Goal: Task Accomplishment & Management: Complete application form

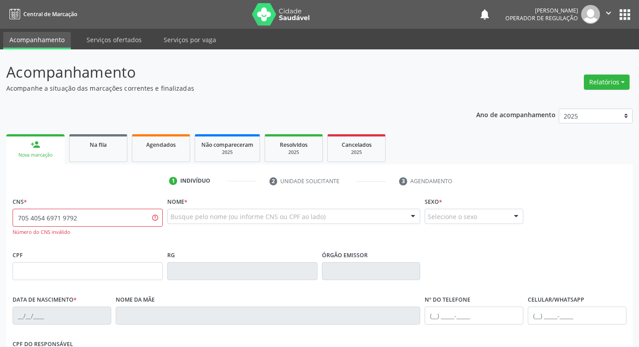
type input "705 4054 6971 9792"
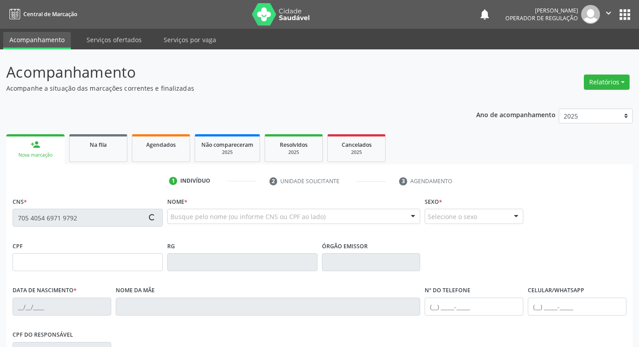
type input "176.551.994-26"
type input "[DATE]"
type input "Hortência de [PERSON_NAME]"
type input "[PHONE_NUMBER]"
type input "117.144.564-47"
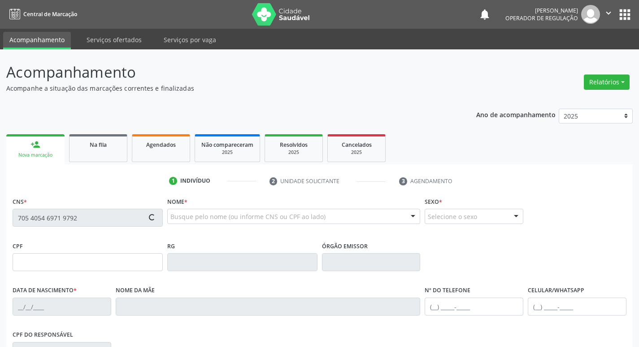
type input "139"
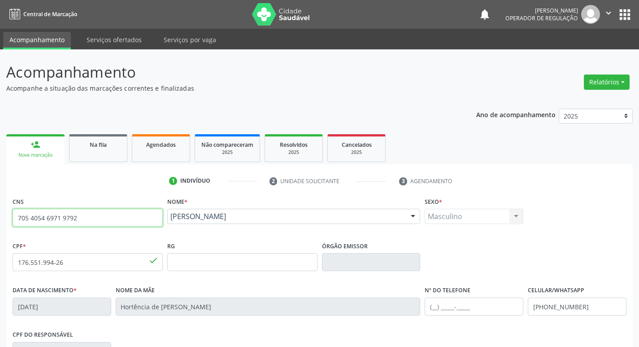
click at [91, 215] on input "705 4054 6971 9792" at bounding box center [88, 217] width 150 height 18
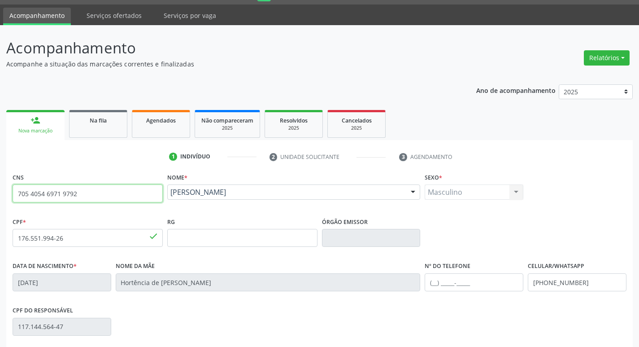
scroll to position [139, 0]
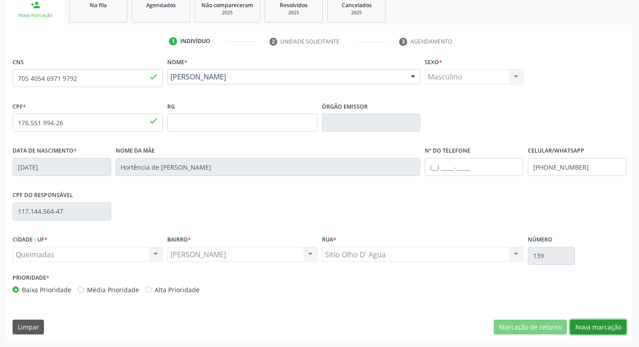
click at [585, 326] on button "Nova marcação" at bounding box center [598, 326] width 56 height 15
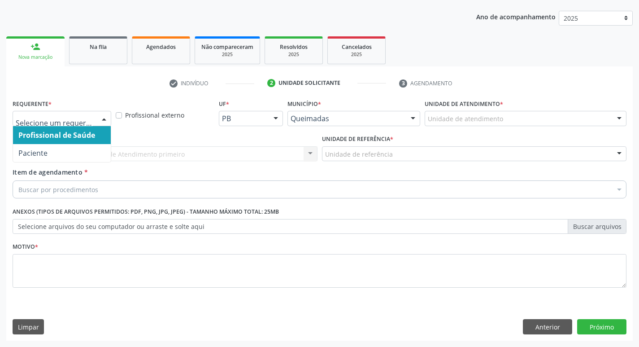
click at [91, 123] on div at bounding box center [62, 118] width 99 height 15
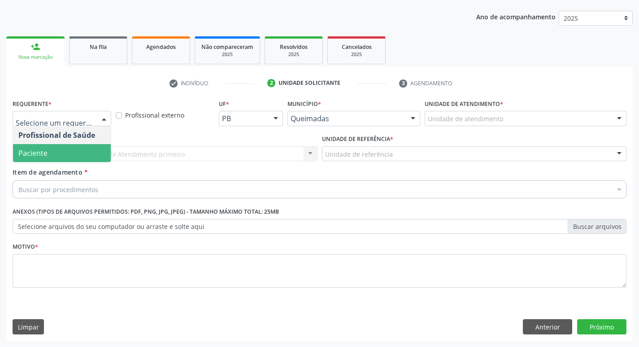
click at [65, 168] on span "Item de agendamento" at bounding box center [48, 172] width 70 height 9
click at [18, 180] on input "Item de agendamento *" at bounding box center [18, 189] width 0 height 18
click at [68, 156] on span "Paciente" at bounding box center [62, 153] width 98 height 18
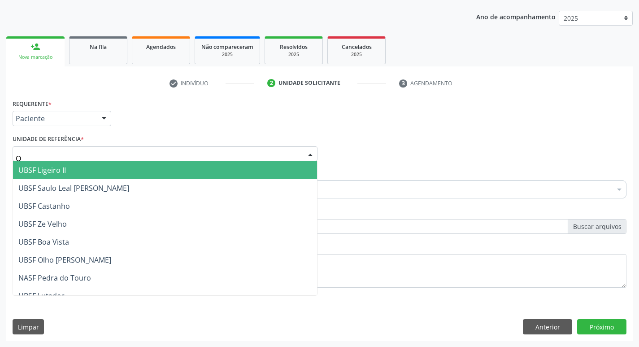
type input "OL"
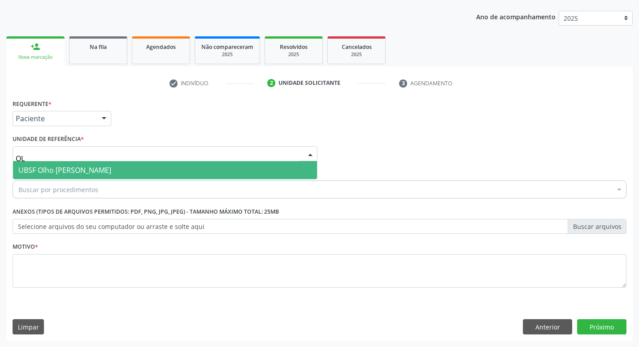
click at [70, 174] on span "UBSF Olho [PERSON_NAME]" at bounding box center [64, 170] width 93 height 10
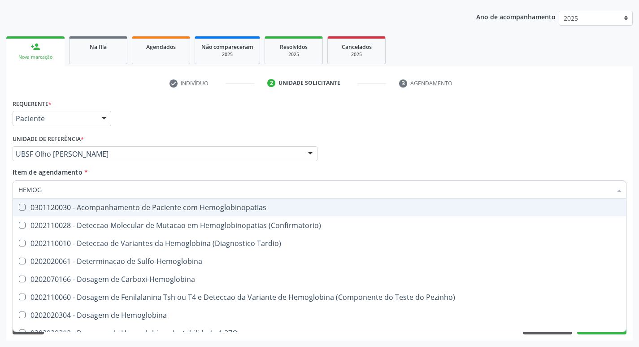
type input "HEMOGR"
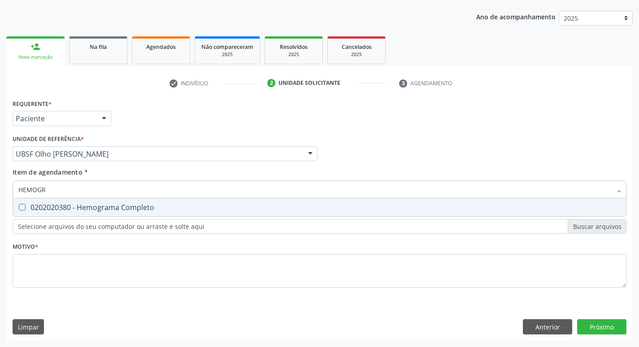
click at [91, 205] on div "0202020380 - Hemograma Completo" at bounding box center [319, 207] width 602 height 7
checkbox Completo "true"
type input "HEMOG"
checkbox Completo "false"
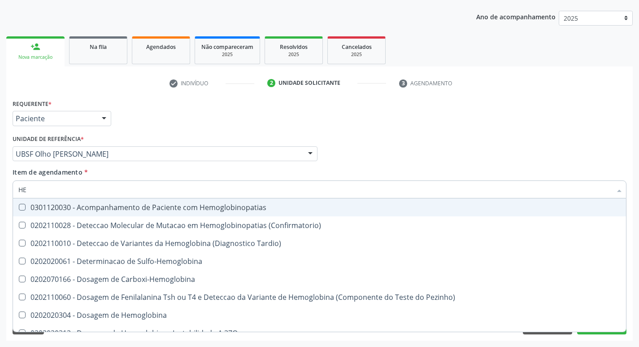
type input "H"
checkbox Completo "false"
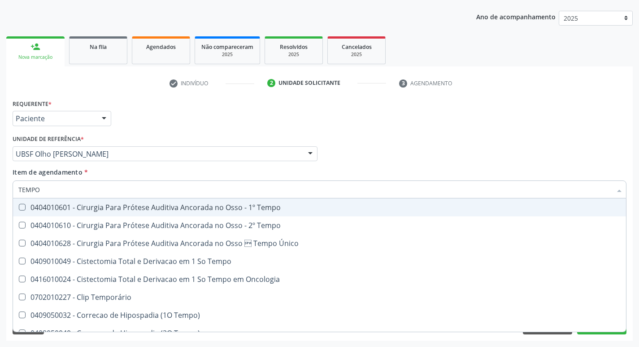
type input "TEMPO D"
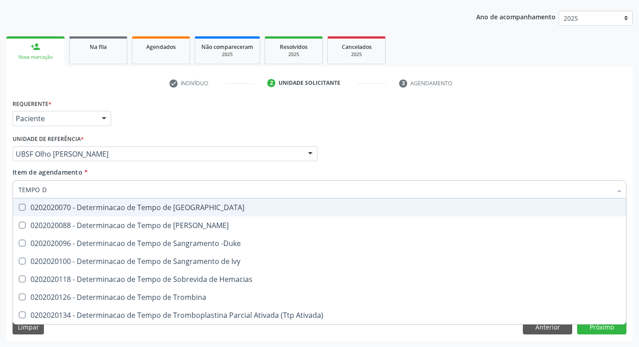
click at [91, 205] on div "0202020070 - Determinacao de Tempo de [GEOGRAPHIC_DATA]" at bounding box center [319, 207] width 602 height 7
checkbox Coagulacao "true"
type input "TEMPO"
checkbox Coagulacao "false"
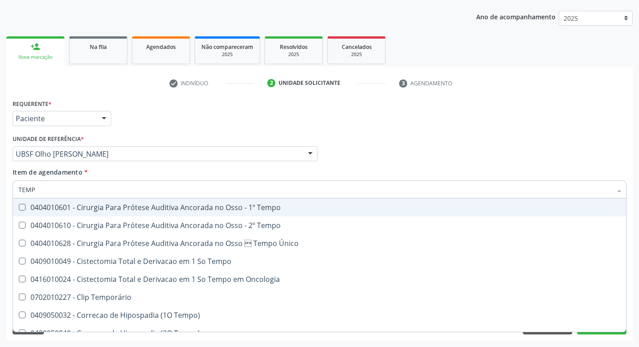
type input "TEM"
checkbox Coagulacao "false"
checkbox Seletiva "true"
type input "T"
checkbox Seletiva "false"
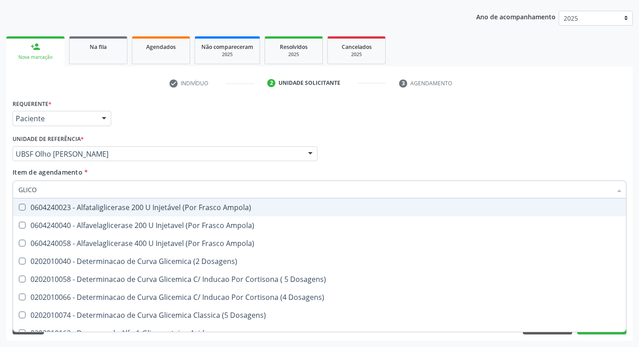
type input "GLICOS"
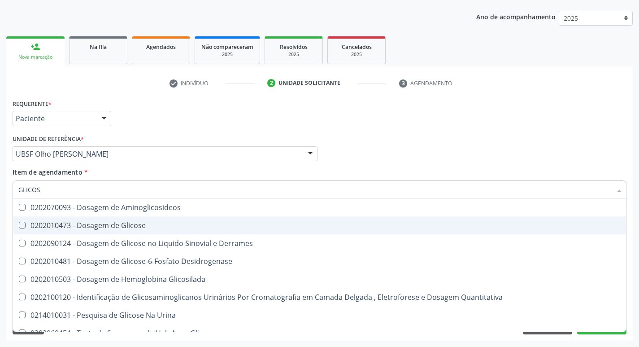
click at [114, 228] on div "0202010473 - Dosagem de Glicose" at bounding box center [319, 224] width 602 height 7
checkbox Glicose "true"
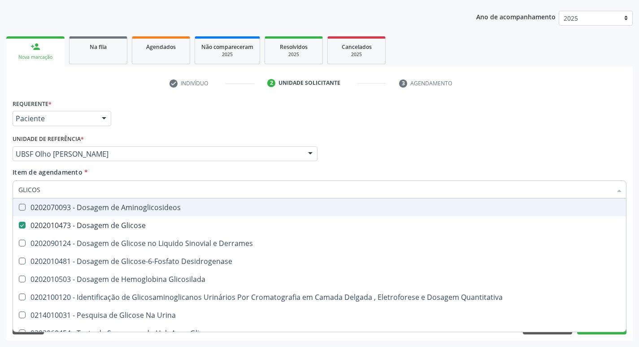
click at [162, 128] on div "Requerente * Paciente Profissional de Saúde Paciente Nenhum resultado encontrad…" at bounding box center [319, 114] width 618 height 35
checkbox Derrames "true"
checkbox Desidrogenase "true"
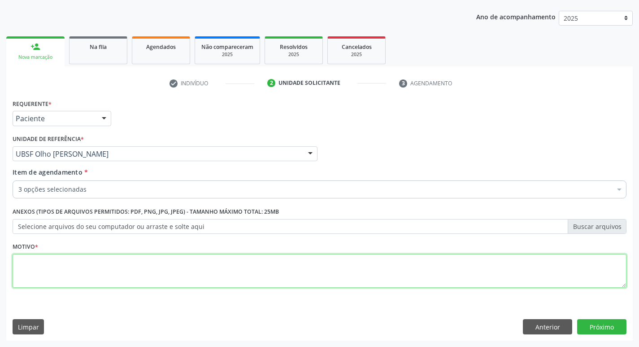
click at [125, 276] on textarea at bounding box center [320, 271] width 614 height 34
type textarea "ROTINA"
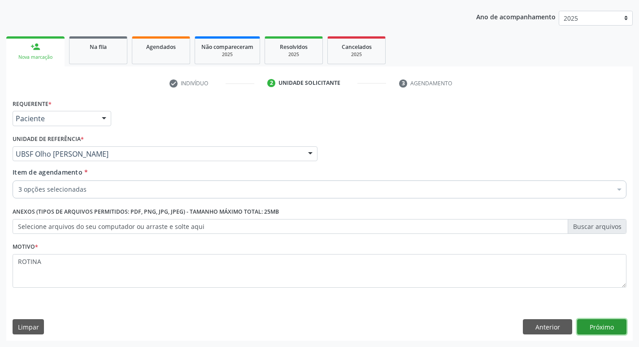
click at [583, 327] on button "Próximo" at bounding box center [601, 326] width 49 height 15
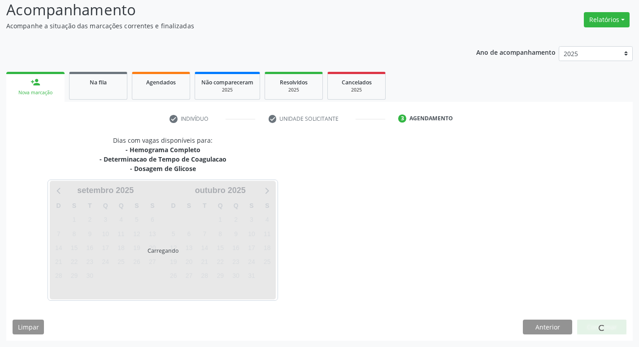
scroll to position [62, 0]
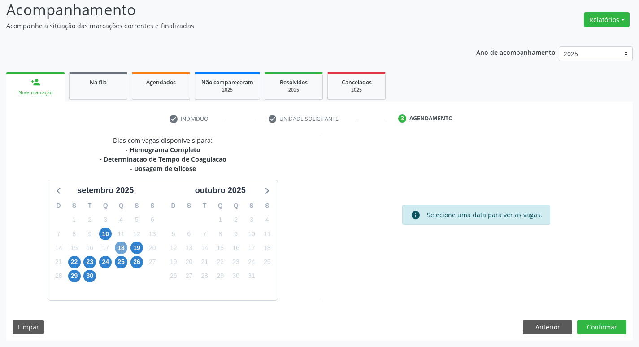
click at [124, 245] on span "18" at bounding box center [121, 247] width 13 height 13
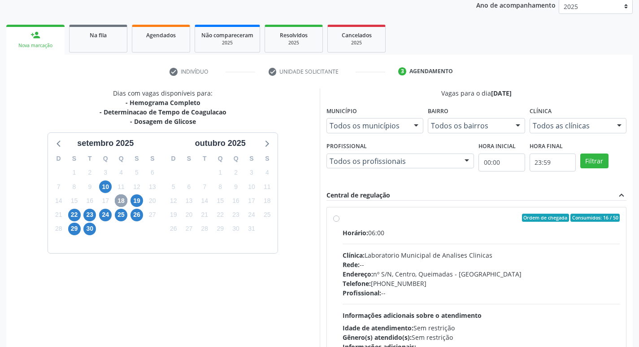
scroll to position [173, 0]
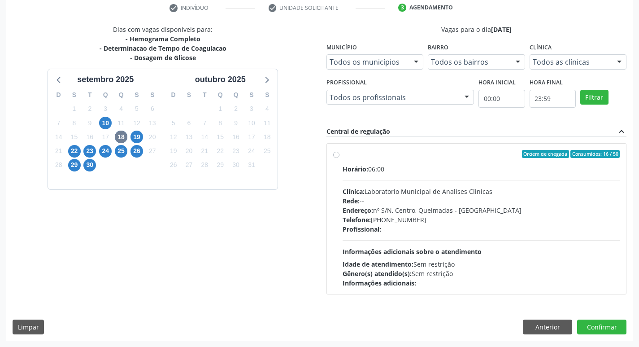
click at [407, 238] on div "Horário: 06:00 Clínica: Laboratorio Municipal de Analises Clinicas Rede: -- End…" at bounding box center [482, 225] width 278 height 123
click at [339, 158] on input "Ordem de chegada Consumidos: 16 / 50 Horário: 06:00 Clínica: Laboratorio Munici…" at bounding box center [336, 154] width 6 height 8
radio input "true"
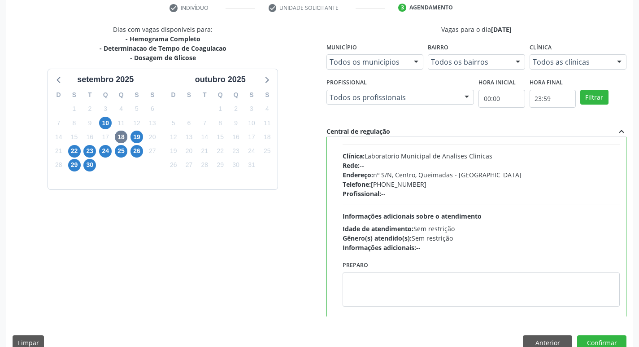
scroll to position [44, 0]
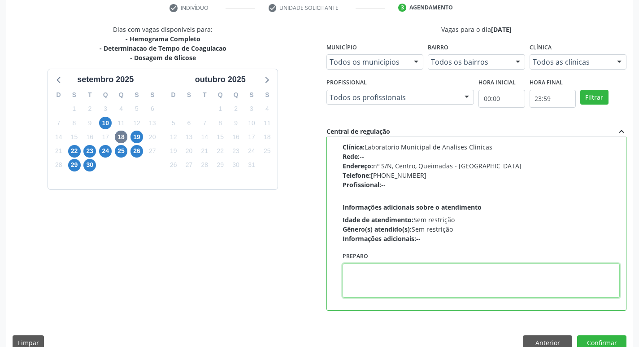
click at [382, 288] on textarea at bounding box center [482, 280] width 278 height 34
type textarea "IR EM [GEOGRAPHIC_DATA]"
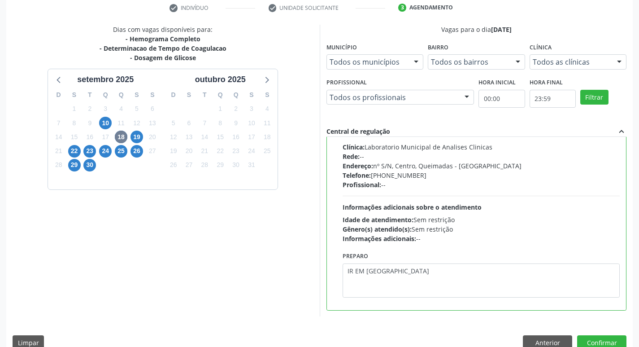
click at [613, 334] on div "Dias com vagas disponíveis para: - Hemograma Completo - Determinacao de Tempo d…" at bounding box center [319, 190] width 626 height 331
click at [613, 338] on button "Confirmar" at bounding box center [601, 342] width 49 height 15
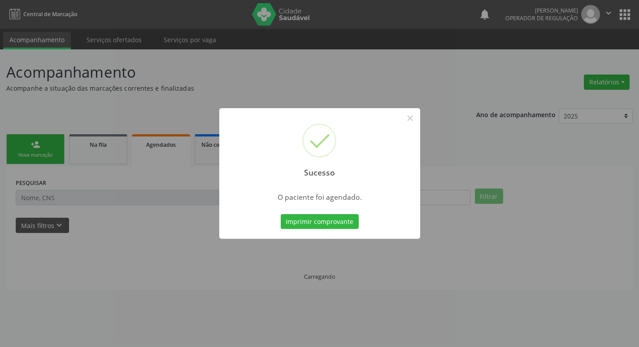
scroll to position [0, 0]
click at [344, 225] on button "Imprimir comprovante" at bounding box center [323, 221] width 78 height 15
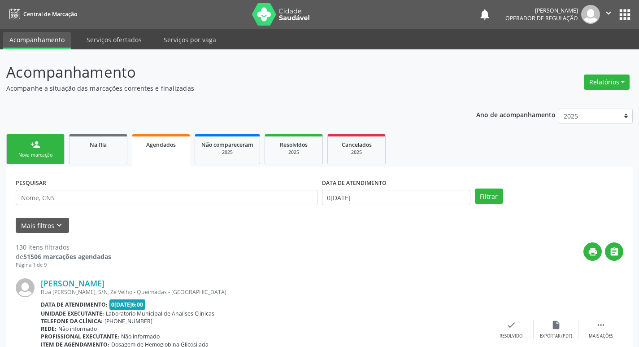
click at [56, 158] on div "Nova marcação" at bounding box center [35, 155] width 45 height 7
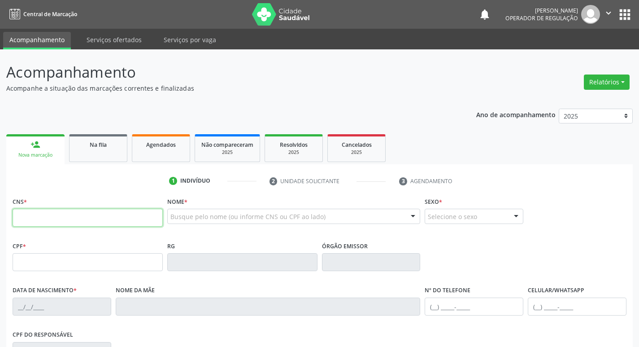
click at [103, 212] on input "text" at bounding box center [88, 217] width 150 height 18
paste input "705 4054 6971 9792"
type input "705 4054 6971 9792"
type input "176.551.994-26"
type input "[DATE]"
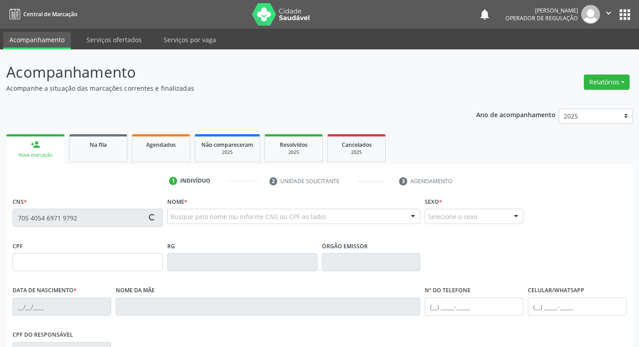
type input "Hortência de [PERSON_NAME]"
type input "[PHONE_NUMBER]"
type input "117.144.564-47"
type input "139"
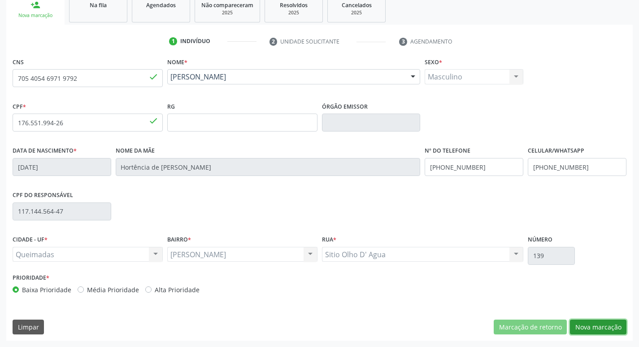
click at [587, 327] on button "Nova marcação" at bounding box center [598, 326] width 56 height 15
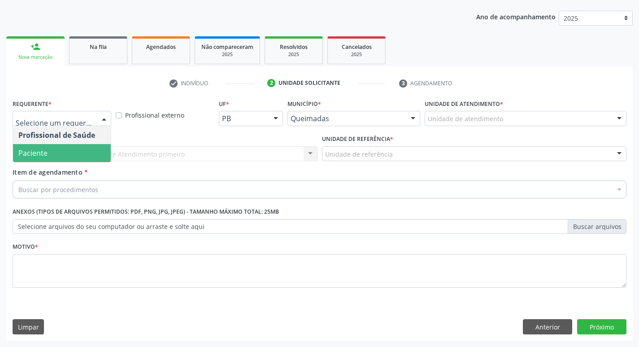
click at [56, 157] on span "Paciente" at bounding box center [62, 153] width 98 height 18
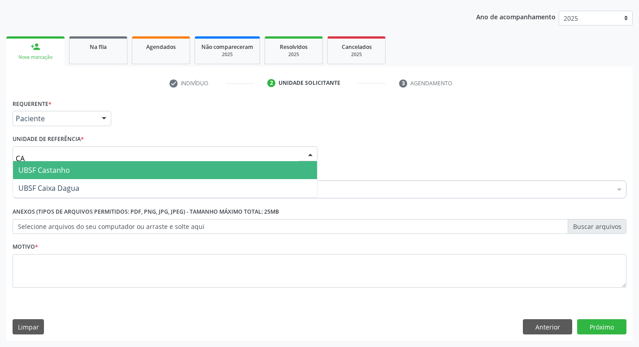
type input "C"
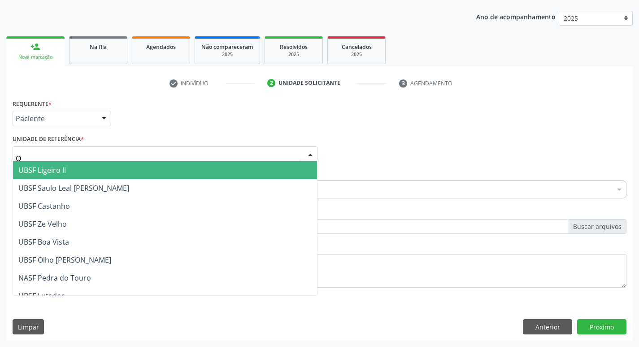
type input "OL"
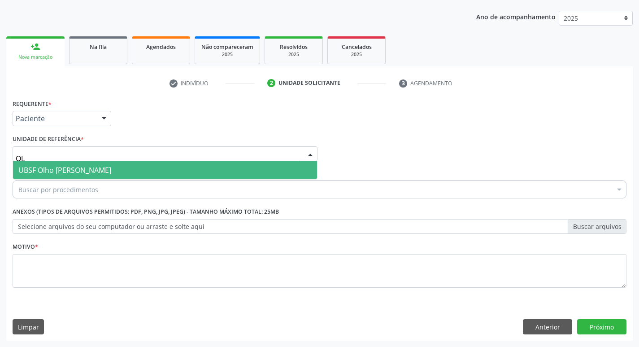
click at [71, 172] on span "UBSF Olho [PERSON_NAME]" at bounding box center [64, 170] width 93 height 10
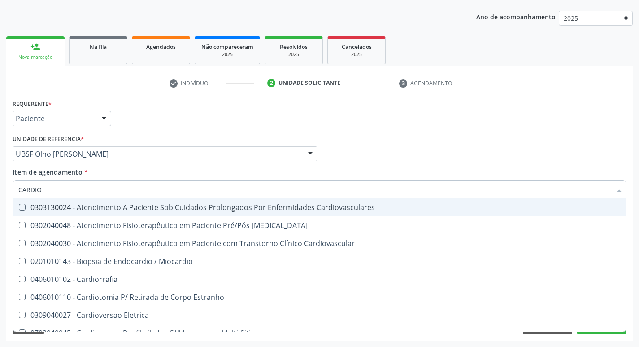
type input "CARDIOLO"
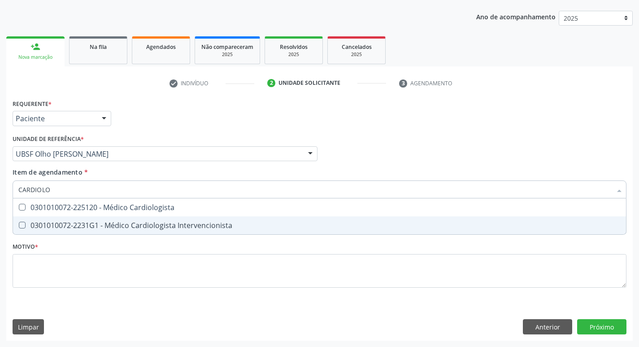
click at [90, 224] on div "0301010072-2231G1 - Médico Cardiologista Intervencionista" at bounding box center [319, 224] width 602 height 7
checkbox Intervencionista "true"
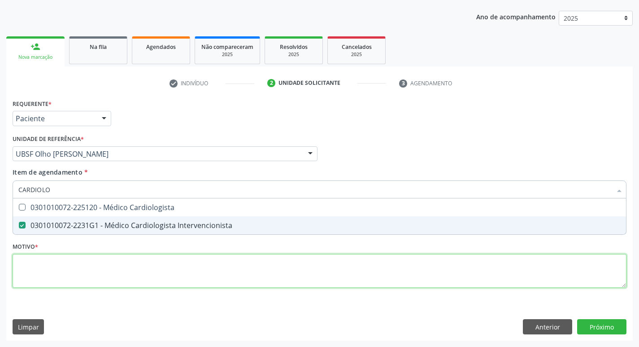
click at [90, 260] on div "Requerente * Paciente Profissional de Saúde Paciente Nenhum resultado encontrad…" at bounding box center [320, 198] width 614 height 203
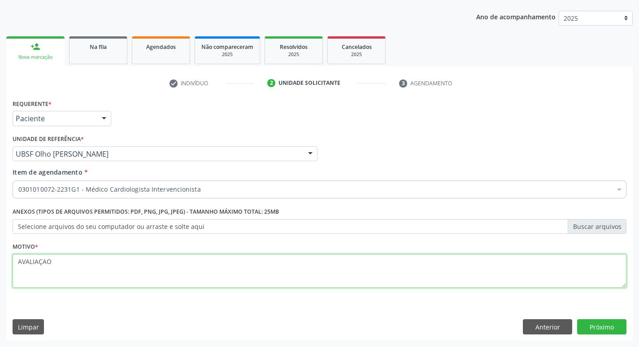
type textarea "AVALIAÇAO"
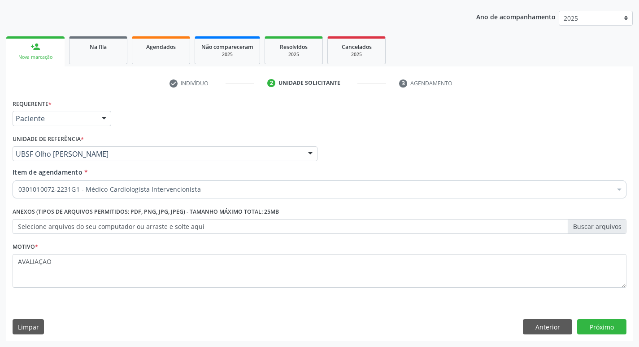
click at [590, 318] on div "Requerente * Paciente Profissional de Saúde Paciente Nenhum resultado encontrad…" at bounding box center [319, 218] width 626 height 243
click at [595, 325] on button "Próximo" at bounding box center [601, 326] width 49 height 15
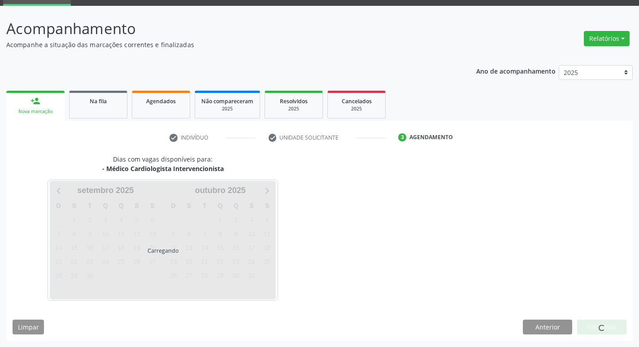
scroll to position [43, 0]
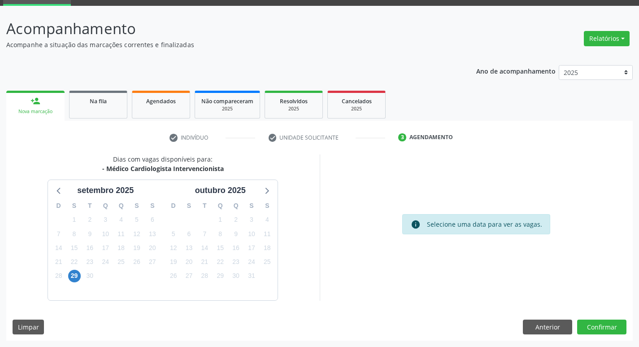
click at [81, 283] on div "6" at bounding box center [74, 289] width 16 height 14
click at [79, 274] on span "29" at bounding box center [74, 275] width 13 height 13
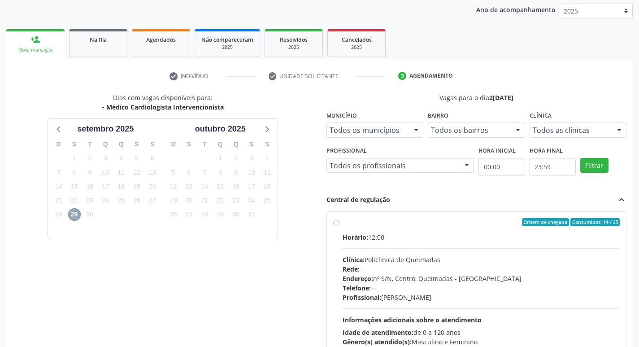
scroll to position [173, 0]
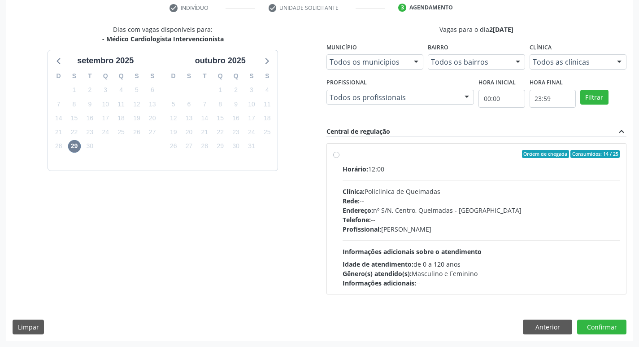
click at [600, 248] on div "Horário: 12:00 Clínica: Policlinica de Queimadas Rede: -- Endereço: nº S/N, Cen…" at bounding box center [482, 225] width 278 height 123
click at [339, 158] on input "Ordem de chegada Consumidos: 14 / 25 Horário: 12:00 Clínica: Policlinica de Que…" at bounding box center [336, 154] width 6 height 8
radio input "true"
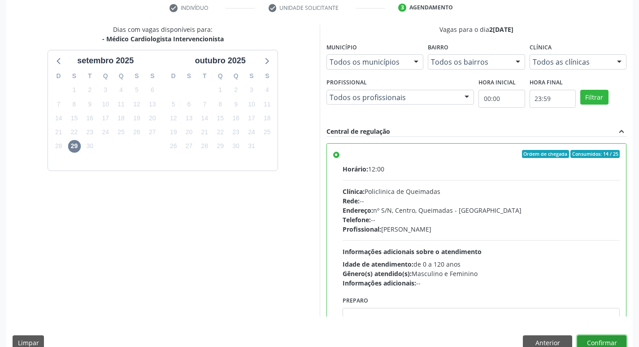
click at [588, 336] on button "Confirmar" at bounding box center [601, 342] width 49 height 15
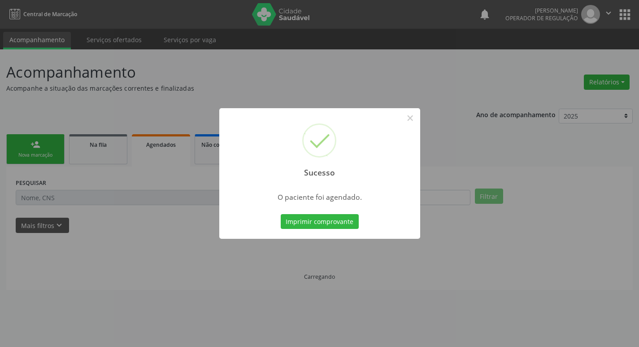
scroll to position [0, 0]
click at [325, 223] on button "Imprimir comprovante" at bounding box center [323, 221] width 78 height 15
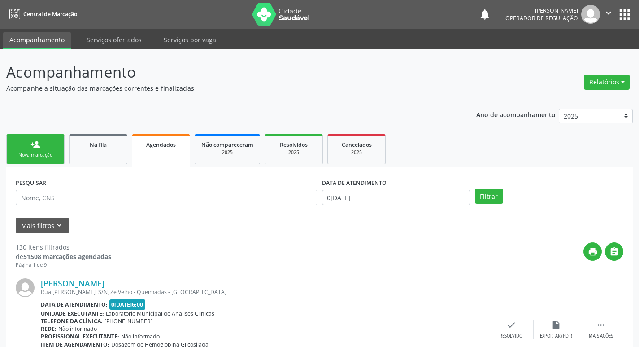
click at [66, 144] on ul "person_add Nova marcação Na fila Agendados Não compareceram 2025 Resolvidos 202…" at bounding box center [319, 149] width 626 height 35
click at [51, 146] on link "person_add Nova marcação" at bounding box center [35, 149] width 58 height 30
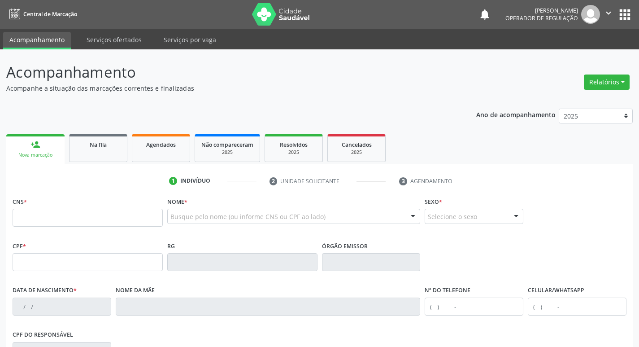
click at [169, 217] on div "Busque pelo nome (ou informe CNS ou CPF ao lado)" at bounding box center [293, 215] width 253 height 15
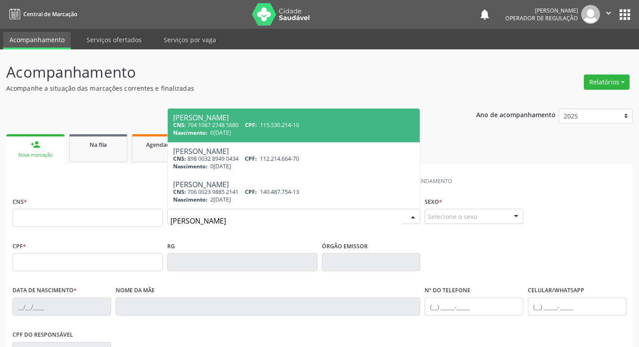
type input "[PERSON_NAME]"
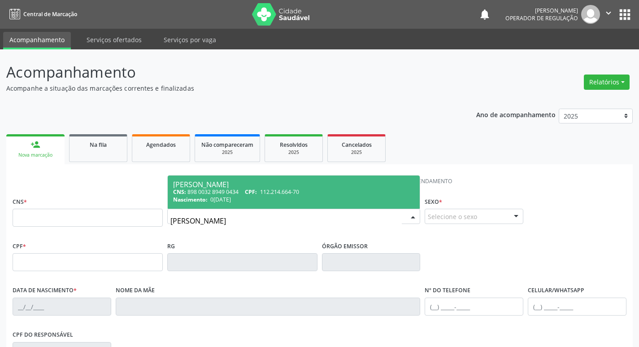
click at [291, 196] on div "Nascimento: 0[DATE]" at bounding box center [294, 199] width 242 height 8
type input "898 0032 8949 0434"
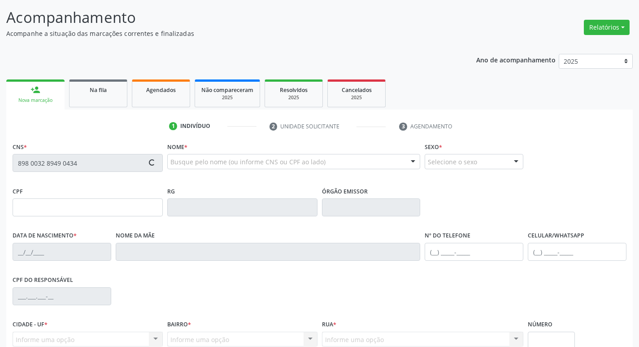
scroll to position [135, 0]
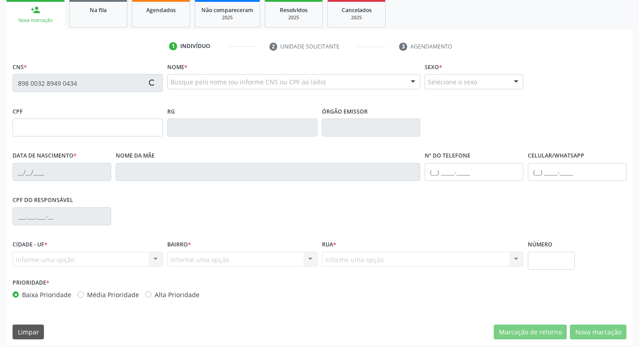
type input "112.214.664-70"
type input "0[DATE]"
type input "Gorete de [PERSON_NAME]"
type input "[PHONE_NUMBER]"
type input "036.813.374-54"
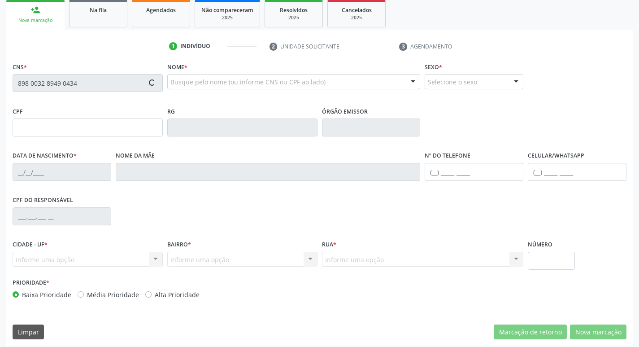
type input "198"
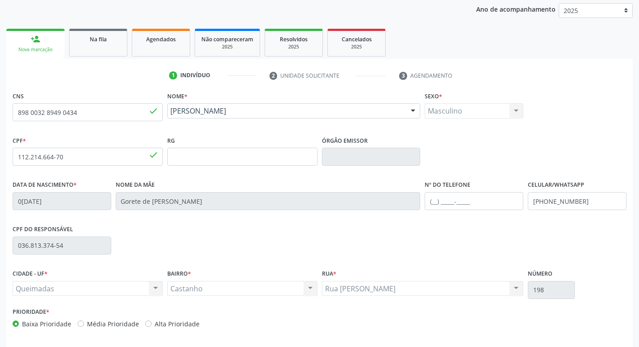
scroll to position [90, 0]
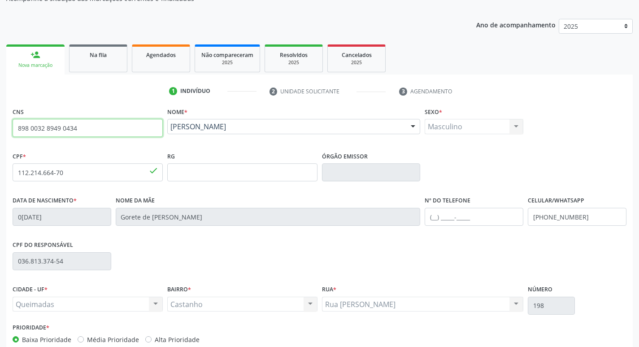
click at [70, 130] on input "898 0032 8949 0434" at bounding box center [88, 128] width 150 height 18
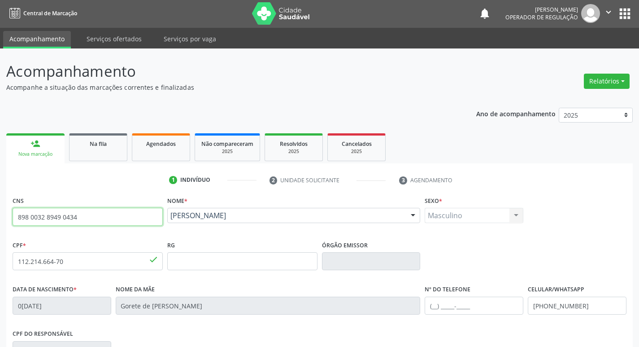
scroll to position [0, 0]
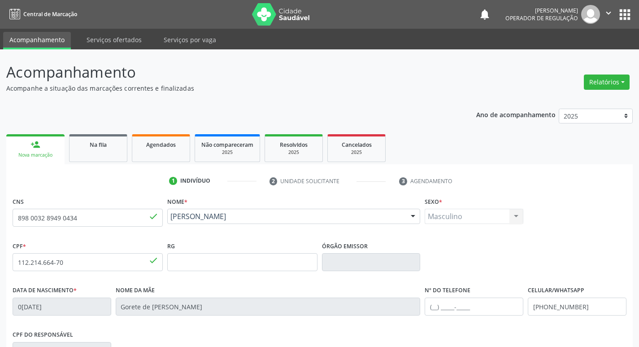
click at [623, 21] on button "apps" at bounding box center [625, 15] width 16 height 16
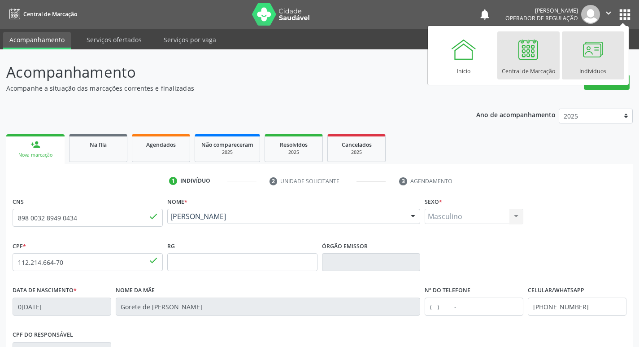
click at [565, 61] on link "Indivíduos" at bounding box center [593, 55] width 62 height 48
